Goal: Use online tool/utility

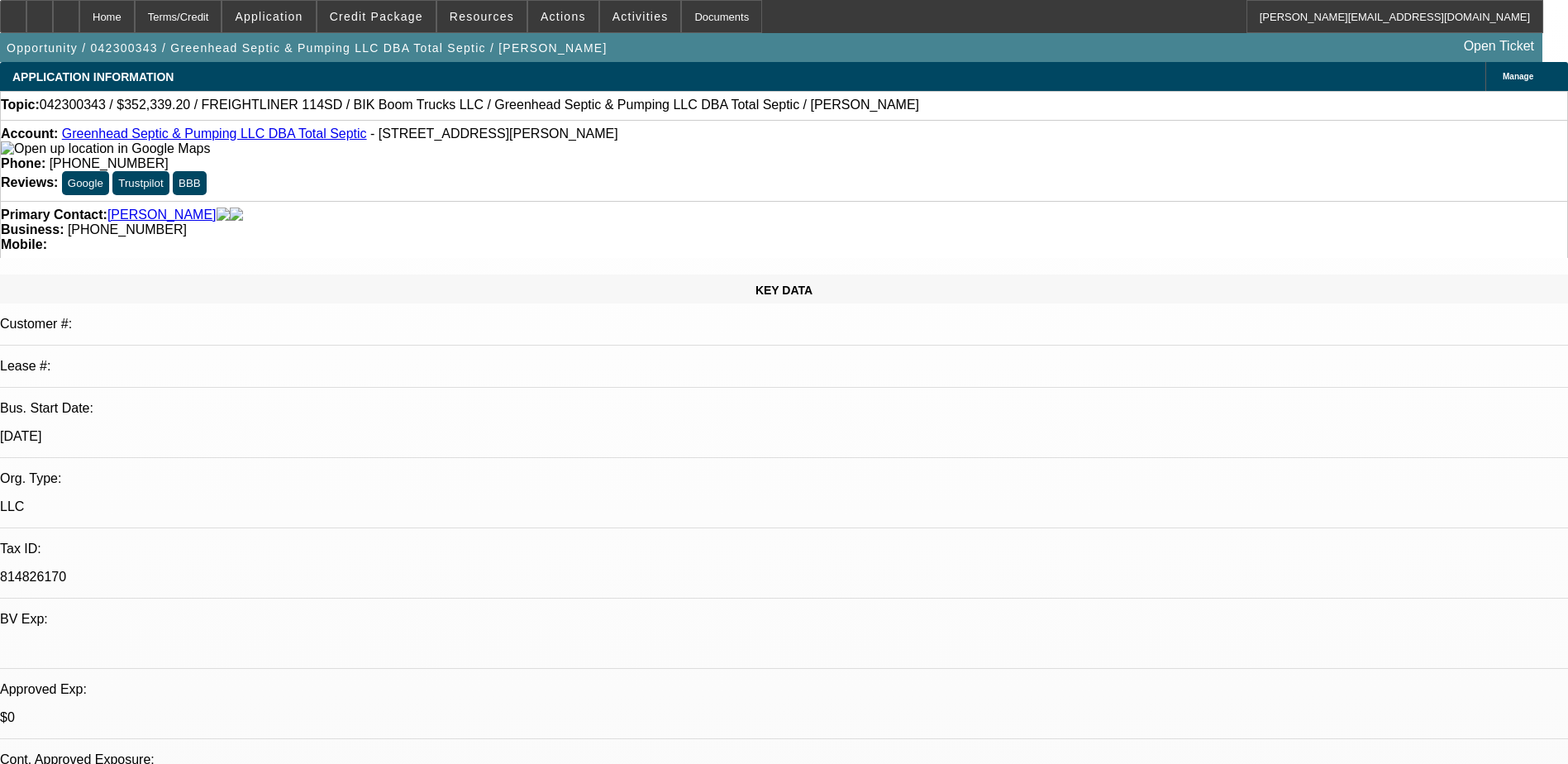
select select "0.1"
select select "0"
select select "6"
select select "0.1"
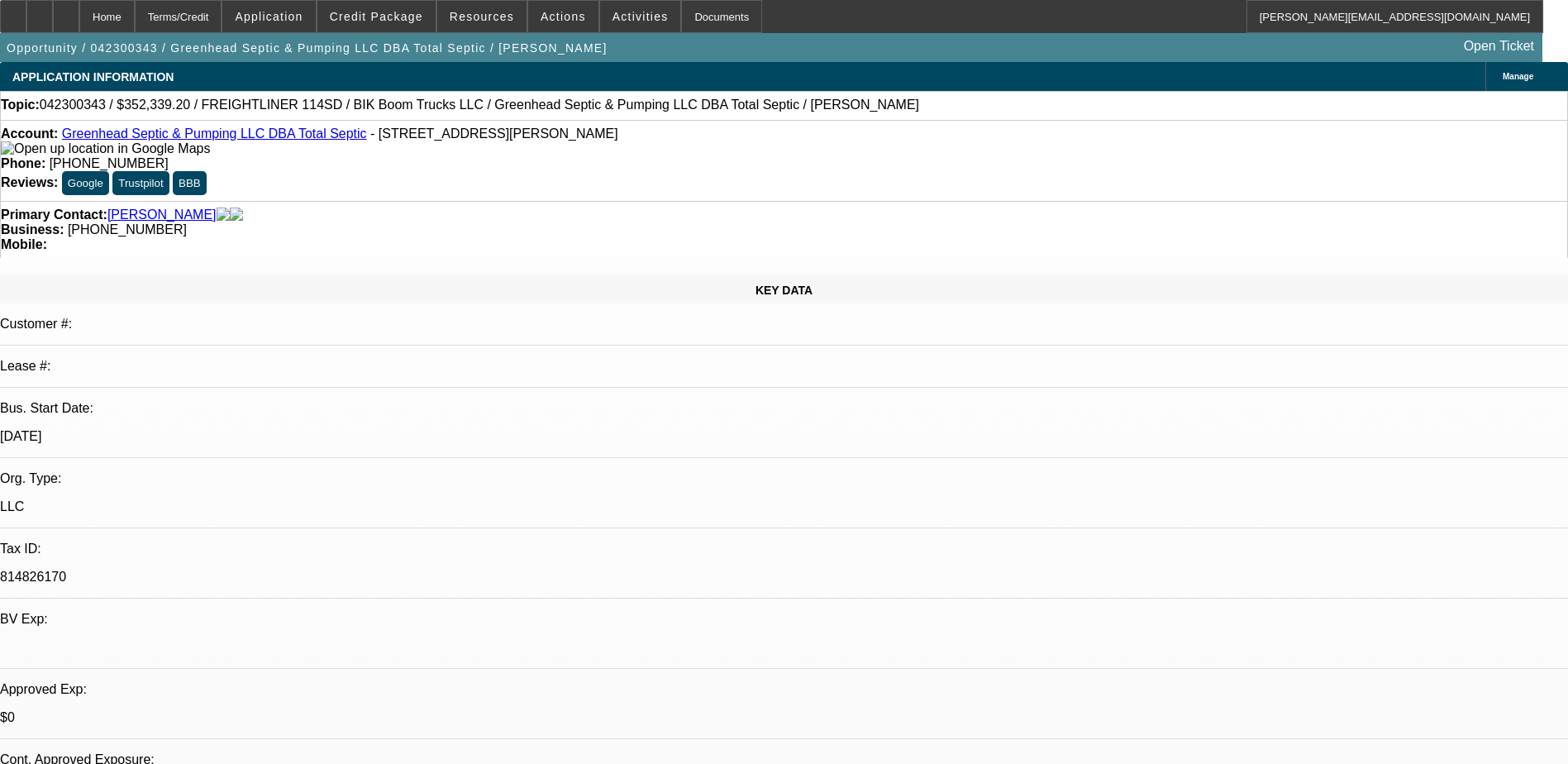
select select "2"
select select "0"
select select "6"
select select "0.1"
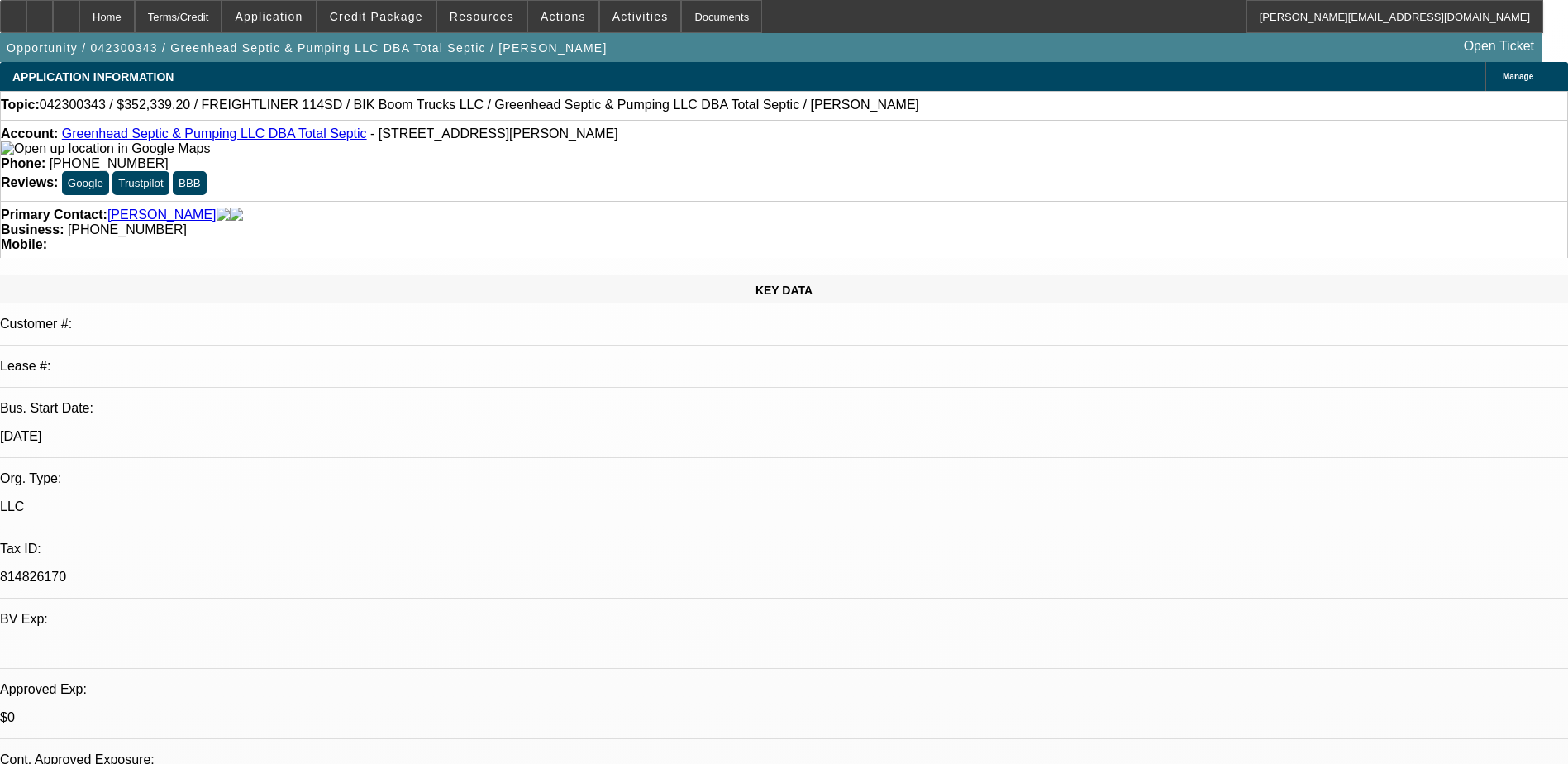
select select "2"
select select "0"
select select "6"
select select "0.1"
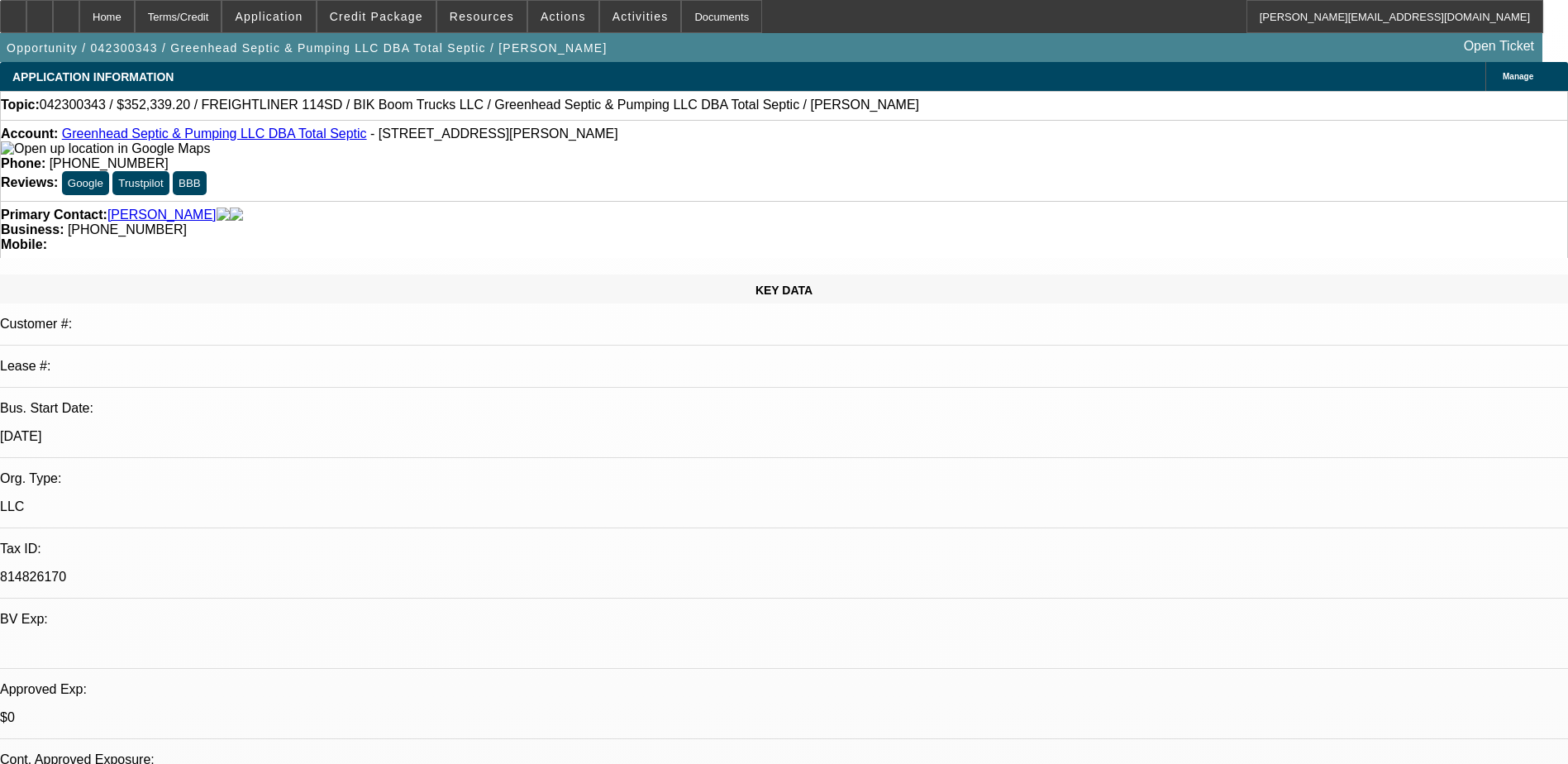
select select "2"
select select "0.2"
select select "17"
